Goal: Purchase product/service

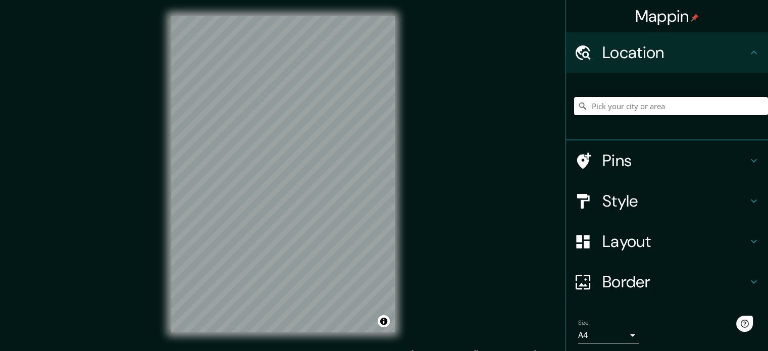
click at [585, 106] on input "Pick your city or area" at bounding box center [671, 106] width 194 height 18
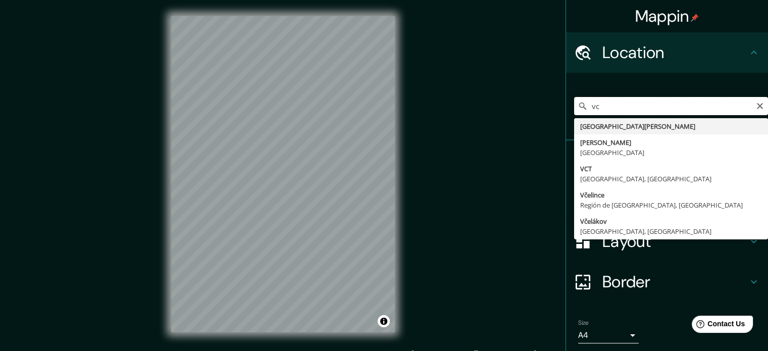
type input "v"
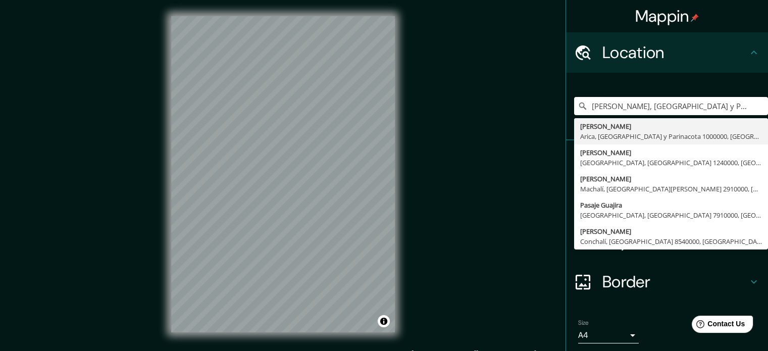
type input "[PERSON_NAME], [GEOGRAPHIC_DATA] y Parinacota 1000000, [GEOGRAPHIC_DATA]"
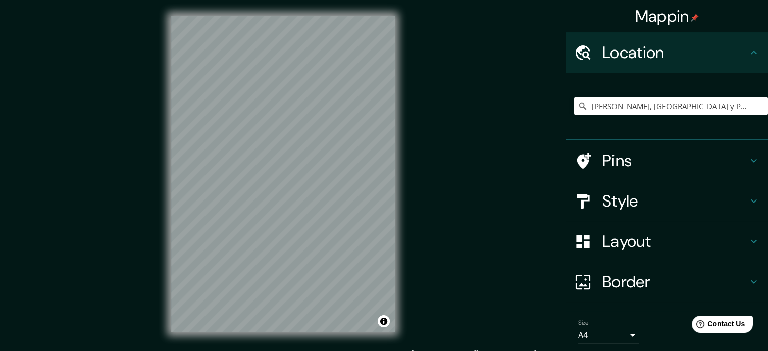
click at [642, 278] on h4 "Border" at bounding box center [674, 282] width 145 height 20
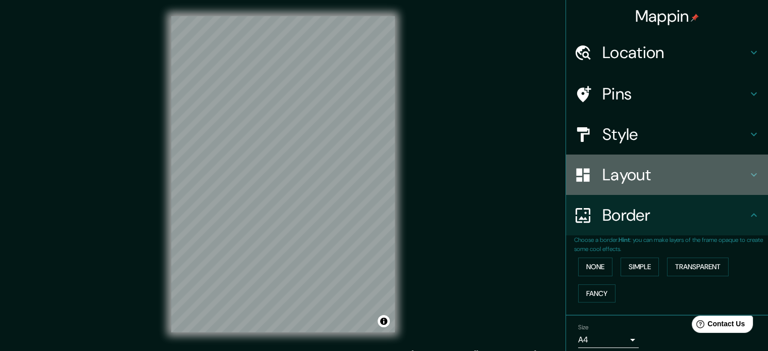
click at [657, 182] on h4 "Layout" at bounding box center [674, 175] width 145 height 20
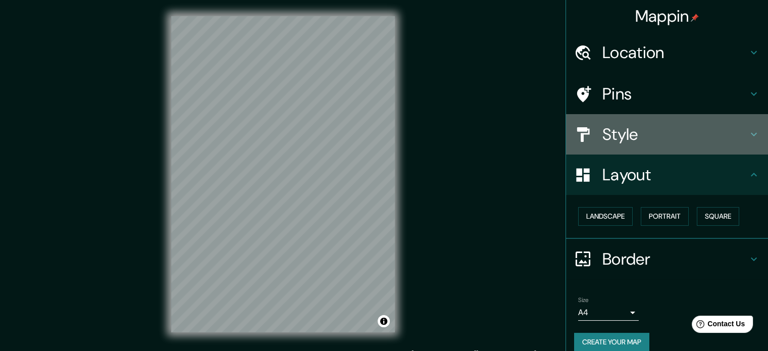
click at [649, 131] on h4 "Style" at bounding box center [674, 134] width 145 height 20
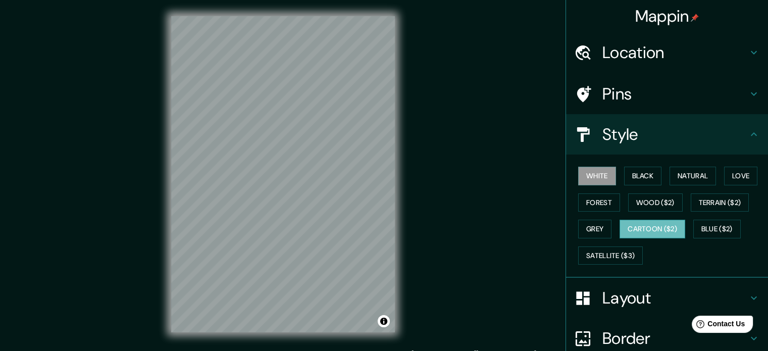
click at [636, 225] on button "Cartoon ($2)" at bounding box center [652, 229] width 66 height 19
click at [618, 253] on button "Satellite ($3)" at bounding box center [610, 255] width 65 height 19
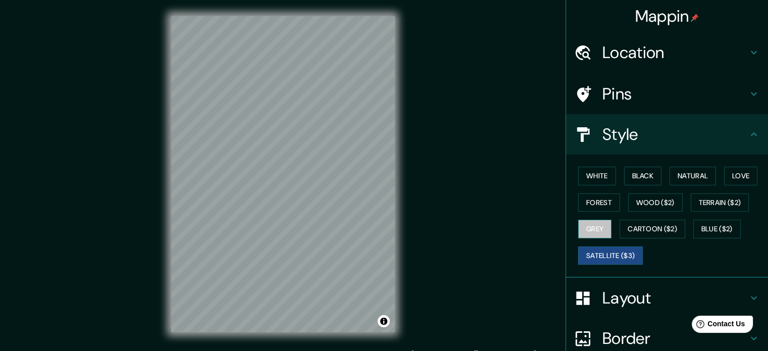
click at [579, 222] on button "Grey" at bounding box center [594, 229] width 33 height 19
click at [594, 256] on button "Satellite ($3)" at bounding box center [610, 255] width 65 height 19
click at [682, 222] on div "White Black Natural Love Forest Wood ($2) Terrain ($2) Grey Cartoon ($2) Blue (…" at bounding box center [671, 216] width 194 height 106
click at [661, 224] on button "Cartoon ($2)" at bounding box center [652, 229] width 66 height 19
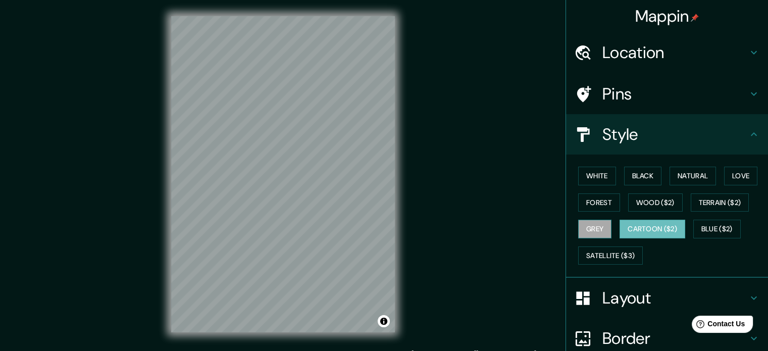
click at [596, 222] on button "Grey" at bounding box center [594, 229] width 33 height 19
click at [717, 224] on button "Blue ($2)" at bounding box center [716, 229] width 47 height 19
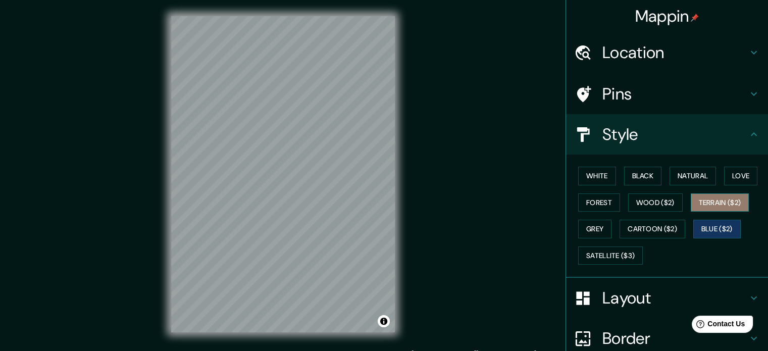
click at [711, 199] on button "Terrain ($2)" at bounding box center [719, 202] width 59 height 19
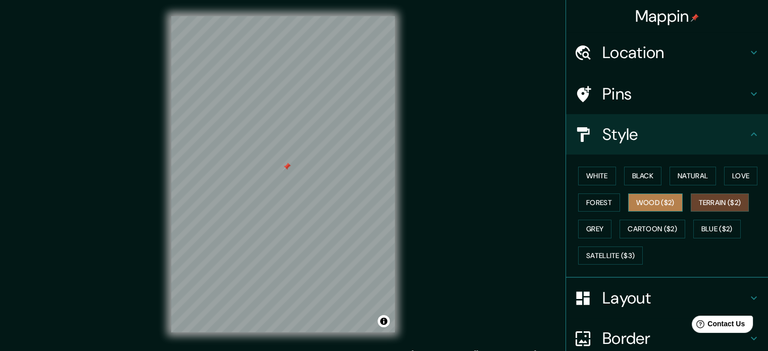
click at [668, 201] on button "Wood ($2)" at bounding box center [655, 202] width 55 height 19
click at [343, 204] on div "© Mapbox © OpenStreetMap Improve this map" at bounding box center [283, 174] width 256 height 348
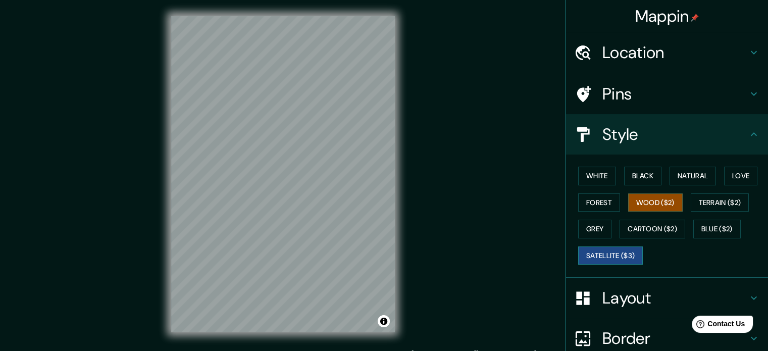
click at [626, 248] on button "Satellite ($3)" at bounding box center [610, 255] width 65 height 19
click at [218, 350] on html "Mappin Location [GEOGRAPHIC_DATA][PERSON_NAME][GEOGRAPHIC_DATA], [GEOGRAPHIC_DA…" at bounding box center [384, 175] width 768 height 351
click at [261, 332] on div "© Mapbox © OpenStreetMap Improve this map © Maxar" at bounding box center [283, 174] width 256 height 348
click at [591, 223] on button "Grey" at bounding box center [594, 229] width 33 height 19
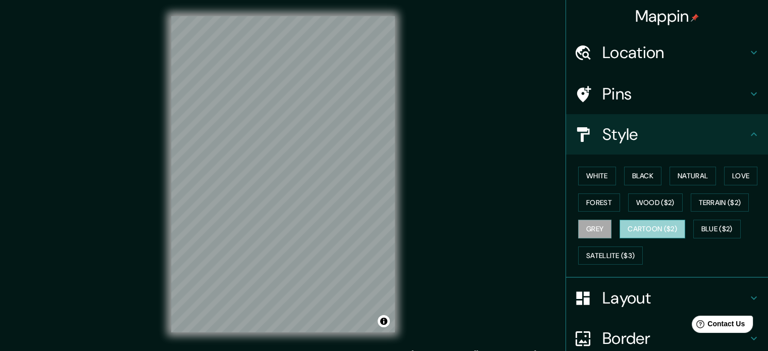
click at [638, 229] on button "Cartoon ($2)" at bounding box center [652, 229] width 66 height 19
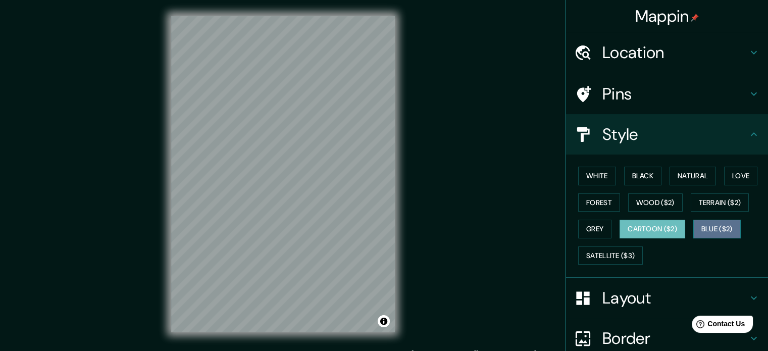
click at [708, 224] on button "Blue ($2)" at bounding box center [716, 229] width 47 height 19
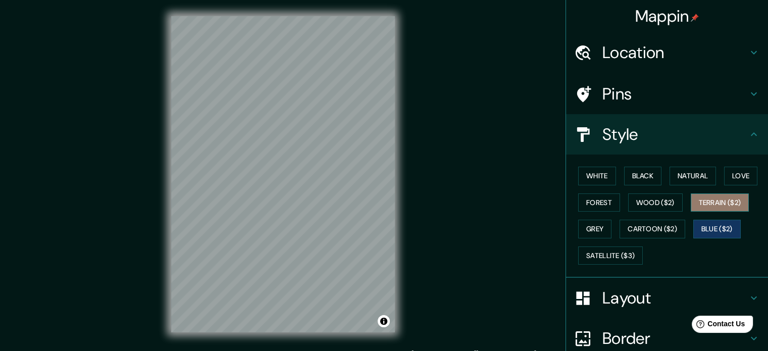
click at [714, 197] on button "Terrain ($2)" at bounding box center [719, 202] width 59 height 19
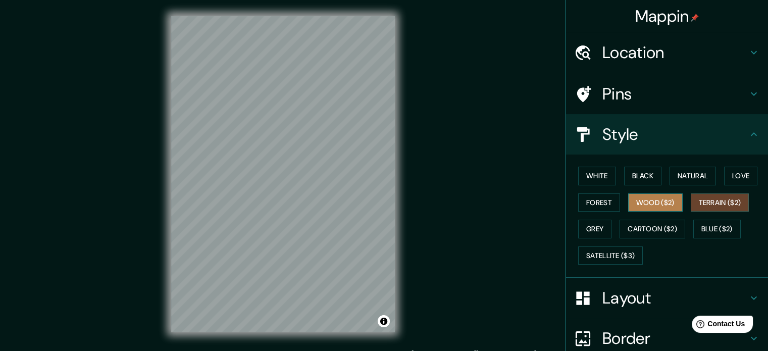
click at [651, 200] on button "Wood ($2)" at bounding box center [655, 202] width 55 height 19
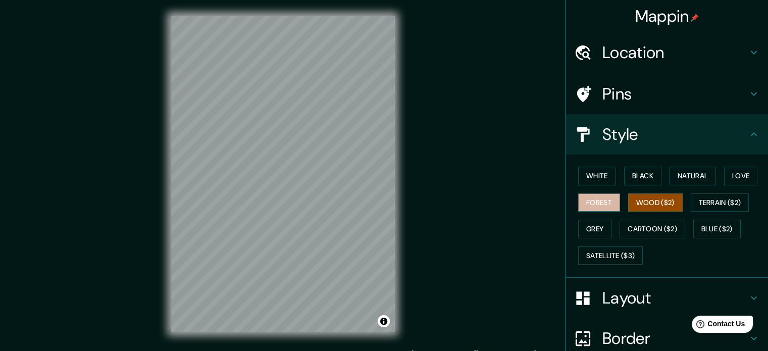
click at [585, 204] on button "Forest" at bounding box center [599, 202] width 42 height 19
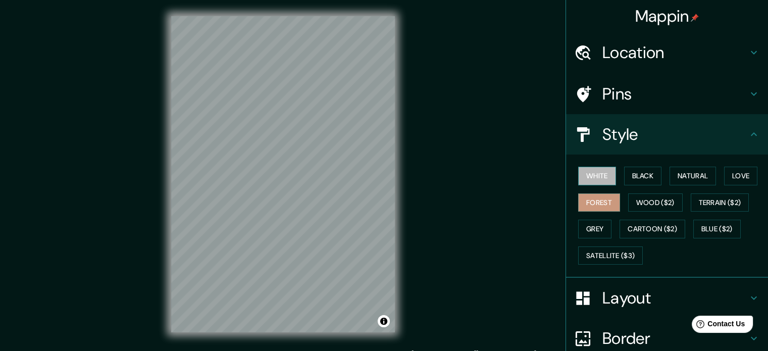
click at [591, 179] on button "White" at bounding box center [597, 176] width 38 height 19
click at [634, 177] on button "Black" at bounding box center [643, 176] width 38 height 19
